Goal: Information Seeking & Learning: Learn about a topic

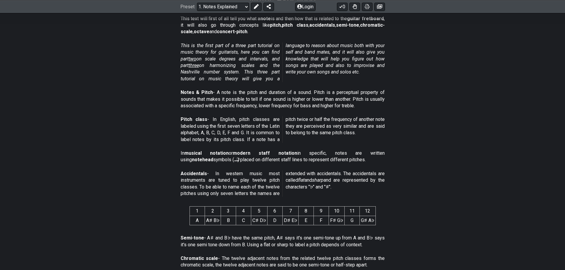
scroll to position [148, 0]
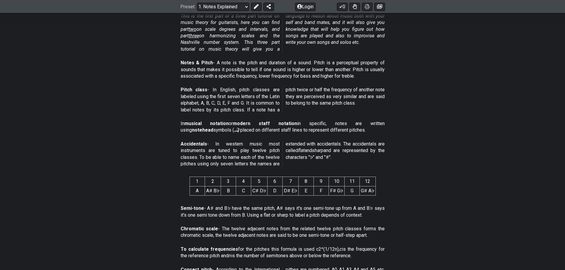
click at [315, 137] on div "In musical notation or modern staff notation in specific, notes are written usi…" at bounding box center [283, 128] width 204 height 20
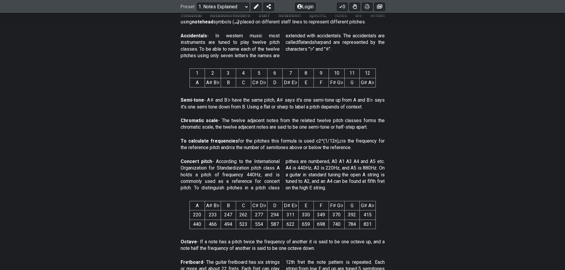
scroll to position [267, 0]
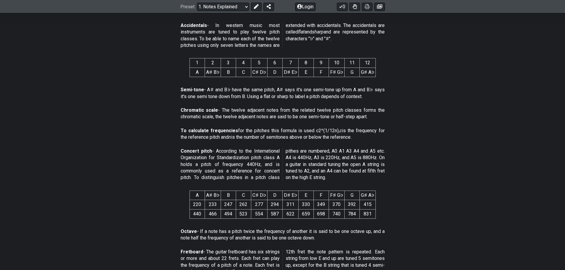
click at [285, 152] on span "Concert pitch - According to the International Organization for Standardization…" at bounding box center [283, 164] width 204 height 33
click at [289, 147] on div "Concert pitch - According to the International Organization for Standardization…" at bounding box center [283, 166] width 204 height 40
click at [289, 146] on div "Concert pitch - According to the International Organization for Standardization…" at bounding box center [283, 166] width 204 height 40
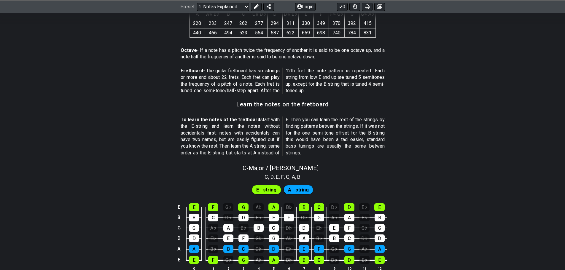
scroll to position [356, 0]
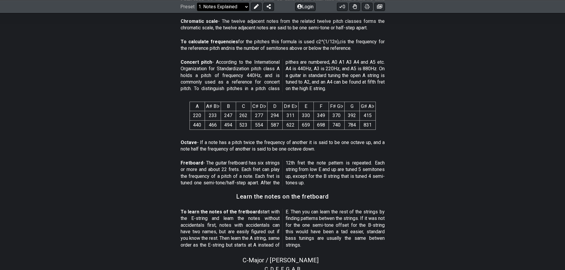
click at [242, 7] on select "Welcome to #fretflip! Initial Preset Custom Preset Minor Pentatonic Major Penta…" at bounding box center [223, 6] width 52 height 8
click at [161, 53] on section "To calculate frequencies for the pitches this formula is used c2^(1/12n), c is …" at bounding box center [282, 46] width 565 height 20
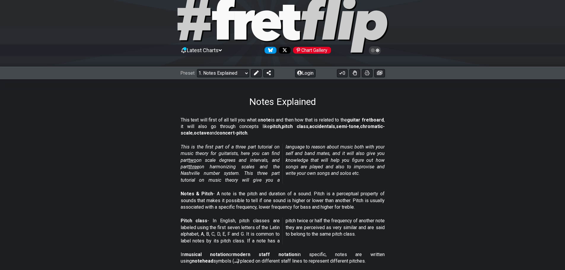
scroll to position [0, 0]
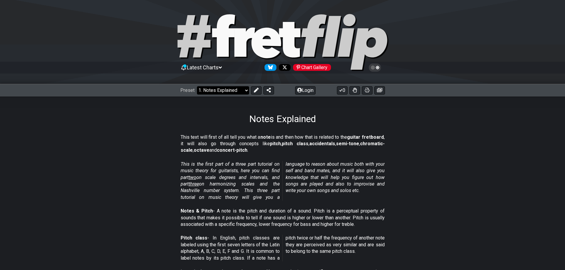
click at [230, 91] on select "Welcome to #fretflip! Initial Preset Custom Preset Minor Pentatonic Major Penta…" at bounding box center [223, 90] width 52 height 8
click at [197, 86] on select "Welcome to #fretflip! Initial Preset Custom Preset Minor Pentatonic Major Penta…" at bounding box center [223, 90] width 52 height 8
select select "/welcome"
select select "C"
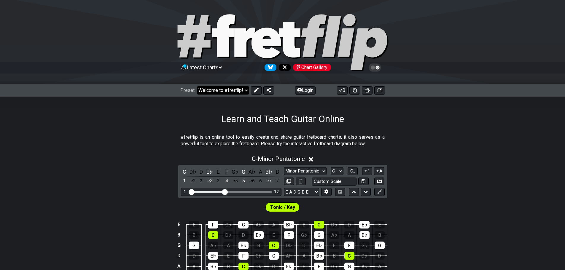
click at [223, 90] on select "Welcome to #fretflip! Initial Preset Custom Preset Minor Pentatonic Major Penta…" at bounding box center [223, 90] width 52 height 8
click at [197, 86] on select "Welcome to #fretflip! Initial Preset Custom Preset Minor Pentatonic Major Penta…" at bounding box center [223, 90] width 52 height 8
select select "/user-defined"
select select "A"
select select "Testing 1, 3 and 4"
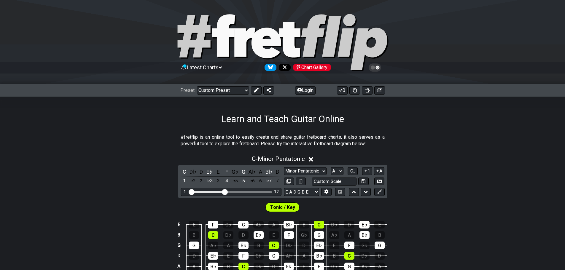
select select "C"
select select "A"
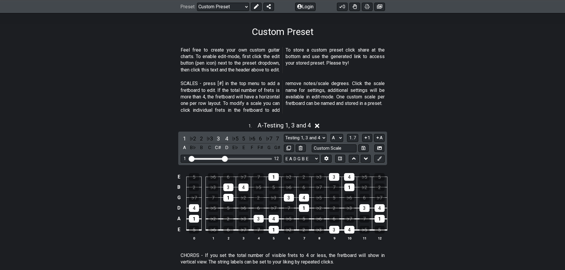
scroll to position [89, 0]
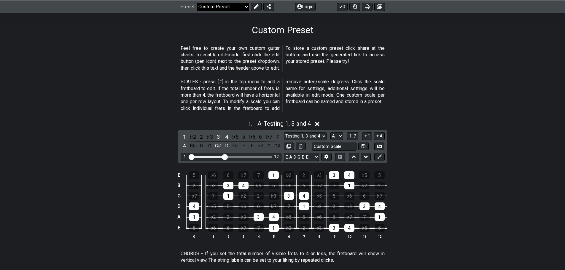
click at [227, 4] on select "Welcome to #fretflip! Initial Preset Custom Preset Minor Pentatonic Major Penta…" at bounding box center [223, 6] width 52 height 8
click at [197, 2] on select "Welcome to #fretflip! Initial Preset Custom Preset Minor Pentatonic Major Penta…" at bounding box center [223, 6] width 52 height 8
select select "/minor-pentatonic"
select select "C"
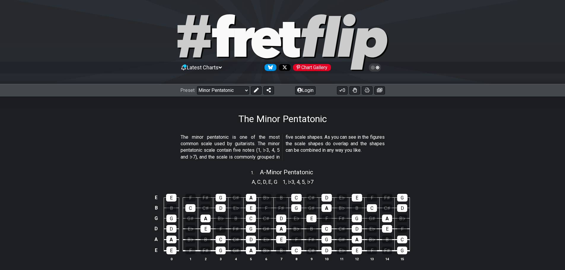
click at [240, 98] on div "The Minor Pentatonic" at bounding box center [282, 111] width 565 height 28
click at [236, 90] on select "Welcome to #fretflip! Initial Preset Custom Preset Minor Pentatonic Major Penta…" at bounding box center [223, 90] width 52 height 8
click at [197, 86] on select "Welcome to #fretflip! Initial Preset Custom Preset Minor Pentatonic Major Penta…" at bounding box center [223, 90] width 52 height 8
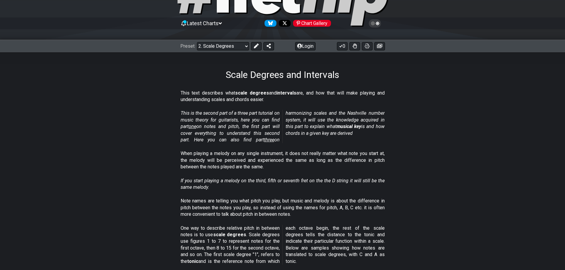
scroll to position [59, 0]
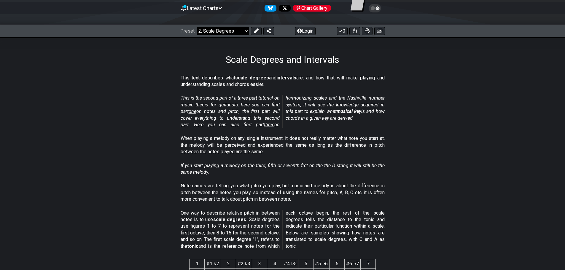
click at [220, 34] on select "Welcome to #fretflip! Initial Preset Custom Preset Minor Pentatonic Major Penta…" at bounding box center [223, 31] width 52 height 8
click at [226, 197] on p "Note names are telling you what pitch you play, but music and melody is about t…" at bounding box center [283, 193] width 204 height 20
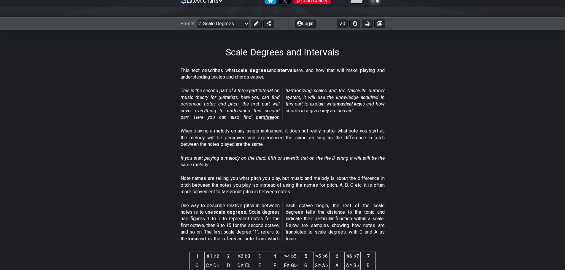
scroll to position [0, 0]
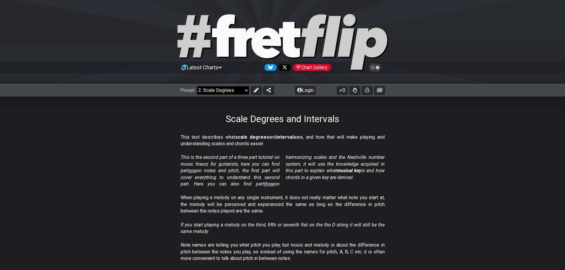
click at [208, 90] on select "Welcome to #fretflip! Initial Preset Custom Preset Minor Pentatonic Major Penta…" at bounding box center [223, 90] width 52 height 8
click at [197, 86] on select "Welcome to #fretflip! Initial Preset Custom Preset Minor Pentatonic Major Penta…" at bounding box center [223, 90] width 52 height 8
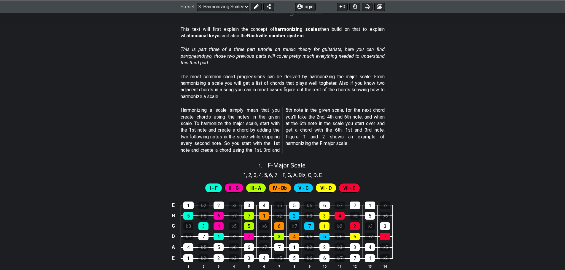
scroll to position [119, 0]
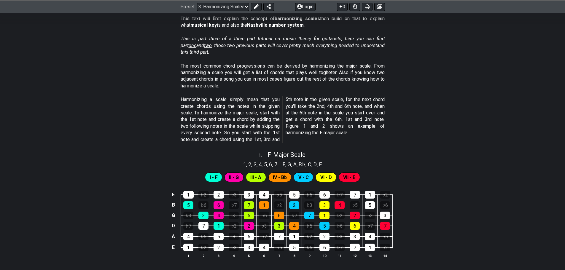
click at [237, 177] on span "II - G" at bounding box center [234, 177] width 10 height 9
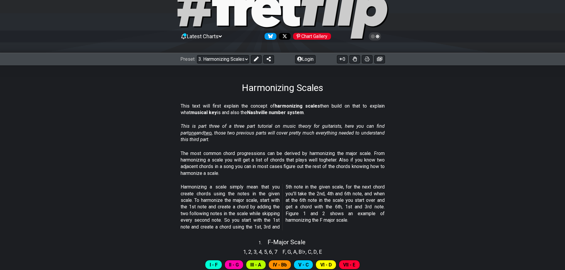
scroll to position [0, 0]
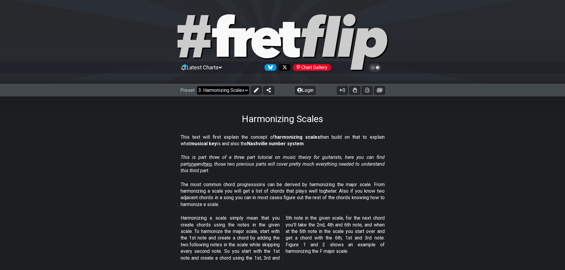
click at [224, 93] on select "Welcome to #fretflip! Initial Preset Custom Preset Minor Pentatonic Major Penta…" at bounding box center [223, 90] width 52 height 8
click at [197, 86] on select "Welcome to #fretflip! Initial Preset Custom Preset Minor Pentatonic Major Penta…" at bounding box center [223, 90] width 52 height 8
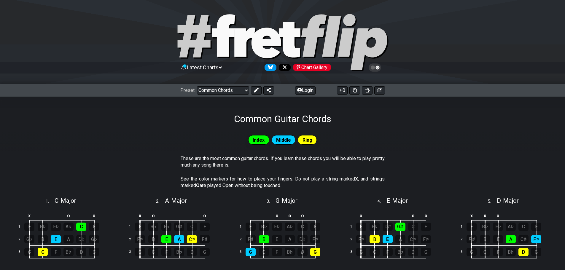
click at [224, 83] on div "Latest Charts Chart Gallery The Internet Guitar fretboard tool - view and edit …" at bounding box center [282, 237] width 565 height 474
click at [223, 92] on select "Welcome to #fretflip! Initial Preset Custom Preset Minor Pentatonic Major Penta…" at bounding box center [223, 90] width 52 height 8
click at [197, 86] on select "Welcome to #fretflip! Initial Preset Custom Preset Minor Pentatonic Major Penta…" at bounding box center [223, 90] width 52 height 8
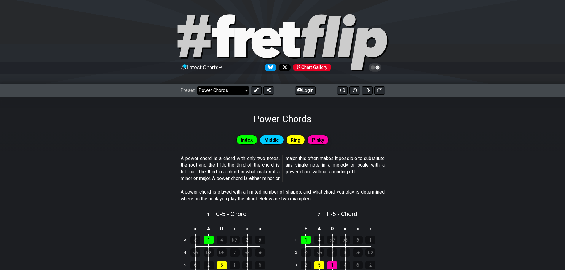
click at [218, 90] on select "Welcome to #fretflip! Initial Preset Custom Preset Minor Pentatonic Major Penta…" at bounding box center [223, 90] width 52 height 8
click at [197, 86] on select "Welcome to #fretflip! Initial Preset Custom Preset Minor Pentatonic Major Penta…" at bounding box center [223, 90] width 52 height 8
select select "/the-caged-system"
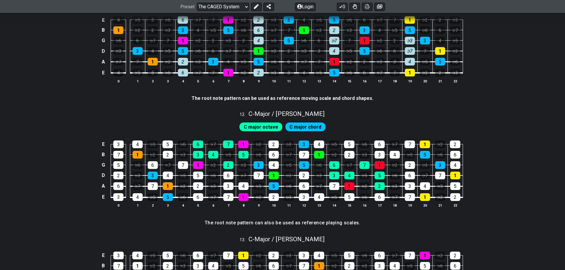
scroll to position [1069, 0]
